Goal: Task Accomplishment & Management: Manage account settings

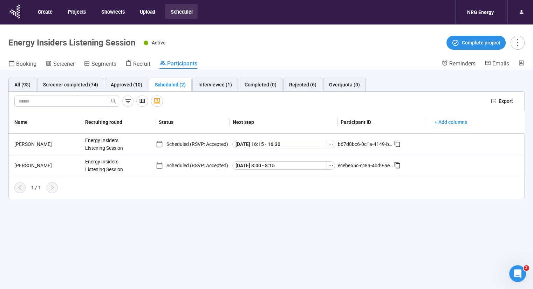
click at [316, 221] on div "All (93) Screener completed (74) Approved (10) Scheduled (2) Interviewed (1) Co…" at bounding box center [266, 191] width 533 height 244
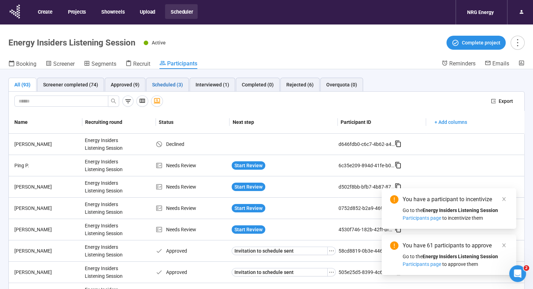
click at [170, 83] on div "Scheduled (3)" at bounding box center [167, 85] width 31 height 8
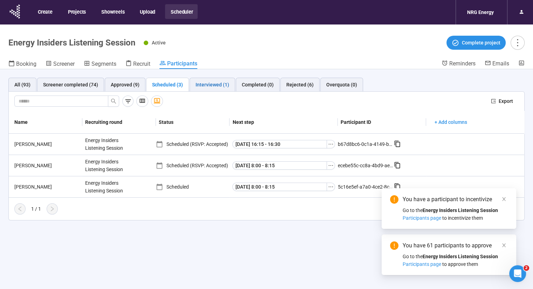
click at [216, 85] on div "Interviewed (1)" at bounding box center [212, 85] width 34 height 8
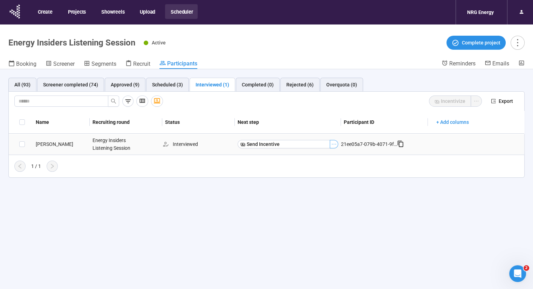
click at [334, 145] on icon "ellipsis" at bounding box center [334, 144] width 6 height 6
click at [365, 182] on div "All (93) Screener completed (74) Approved (9) Scheduled (3) Interviewed (1) Com…" at bounding box center [266, 127] width 533 height 117
click at [174, 87] on div "Scheduled (3)" at bounding box center [167, 85] width 31 height 8
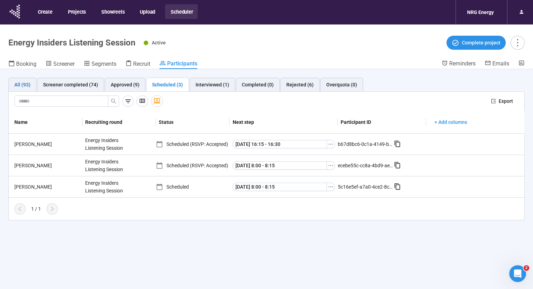
click at [26, 87] on div "All (93)" at bounding box center [22, 85] width 16 height 8
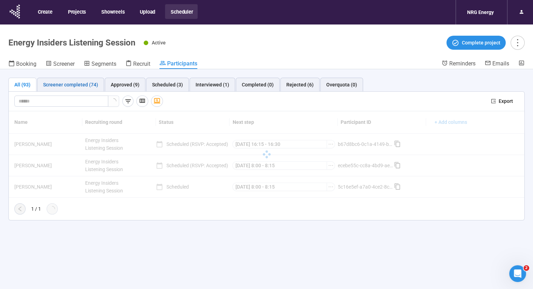
click at [54, 82] on div "Screener completed (74)" at bounding box center [70, 85] width 55 height 8
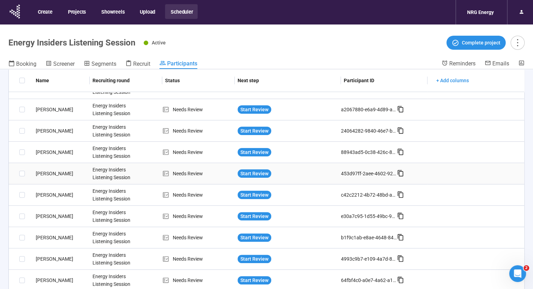
scroll to position [207, 0]
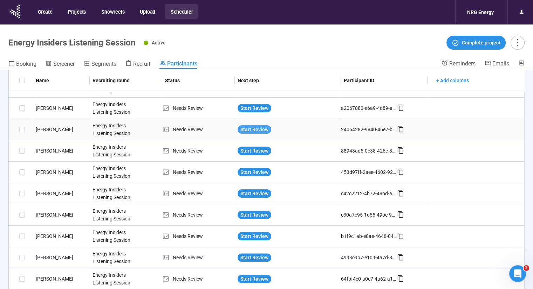
click at [253, 129] on span "Start Review" at bounding box center [254, 130] width 28 height 8
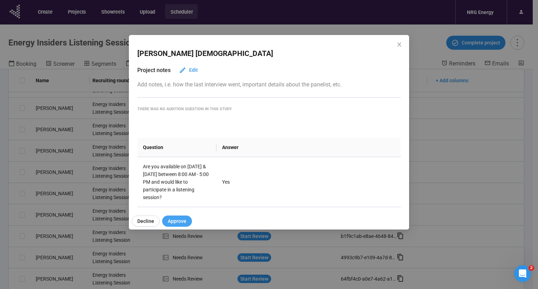
click at [174, 220] on span "Approve" at bounding box center [177, 221] width 19 height 8
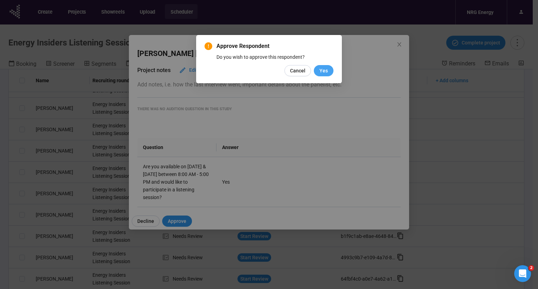
click at [330, 73] on button "Yes" at bounding box center [324, 70] width 20 height 11
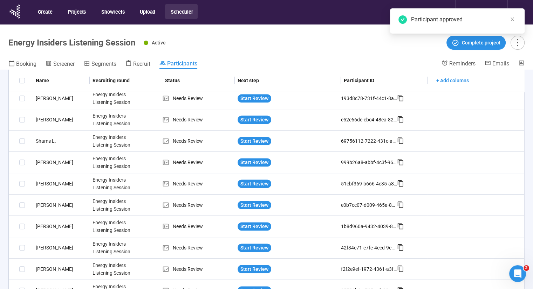
scroll to position [481, 0]
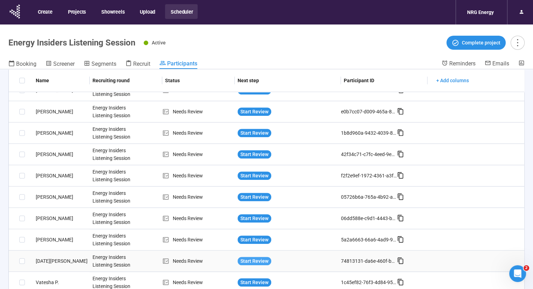
click at [255, 259] on span "Start Review" at bounding box center [254, 261] width 28 height 8
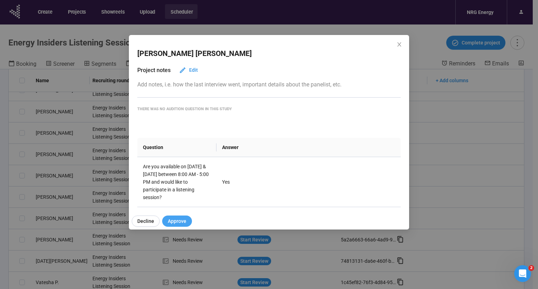
click at [176, 225] on button "Approve" at bounding box center [177, 221] width 30 height 11
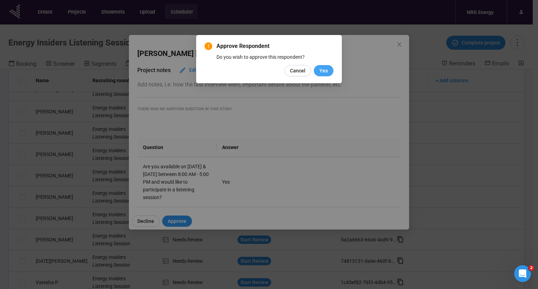
click at [328, 70] on button "Yes" at bounding box center [324, 70] width 20 height 11
